Goal: Communication & Community: Answer question/provide support

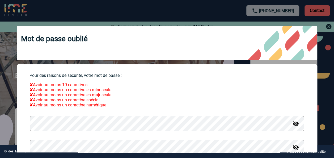
click at [329, 27] on div at bounding box center [167, 79] width 334 height 158
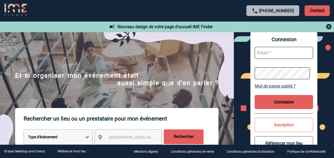
click at [277, 52] on input "text" at bounding box center [283, 53] width 58 height 12
type input "manon.rebillon@novartis.com"
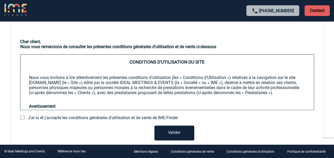
scroll to position [45, 0]
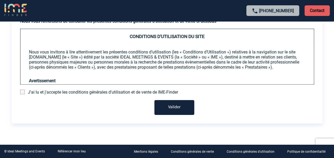
click at [23, 92] on span at bounding box center [22, 91] width 5 height 5
click at [0, 0] on input "checkbox" at bounding box center [0, 0] width 0 height 0
click at [173, 108] on button "Valider" at bounding box center [174, 107] width 40 height 15
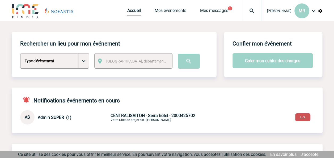
click at [301, 116] on button "Lire" at bounding box center [302, 117] width 15 height 8
